Goal: Task Accomplishment & Management: Manage account settings

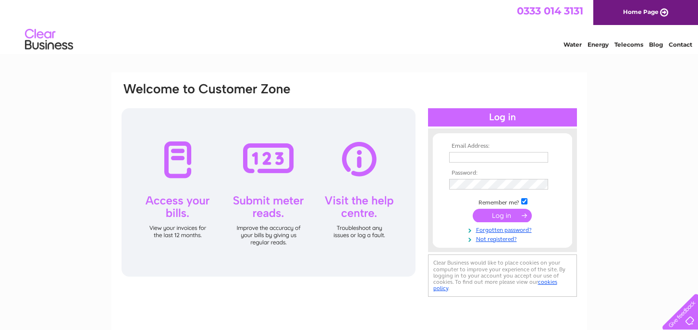
type input "miscofarming@me.com"
click at [496, 215] on input "submit" at bounding box center [502, 215] width 59 height 13
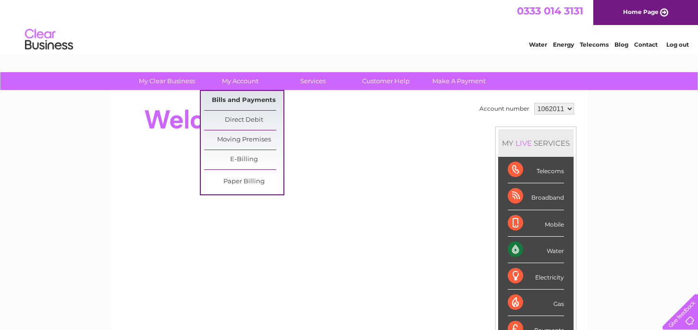
click at [249, 97] on link "Bills and Payments" at bounding box center [243, 100] width 79 height 19
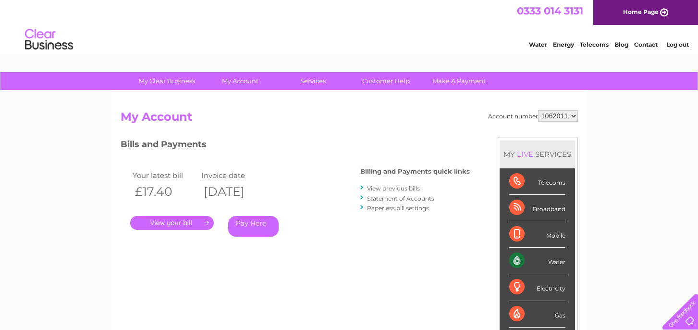
click at [173, 222] on link "." at bounding box center [172, 223] width 84 height 14
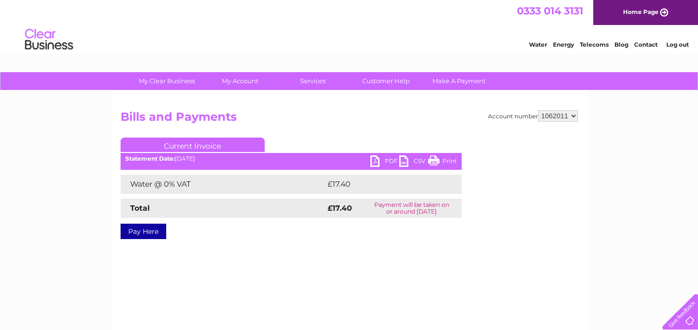
click at [387, 158] on link "PDF" at bounding box center [384, 162] width 29 height 14
